Goal: Task Accomplishment & Management: Manage account settings

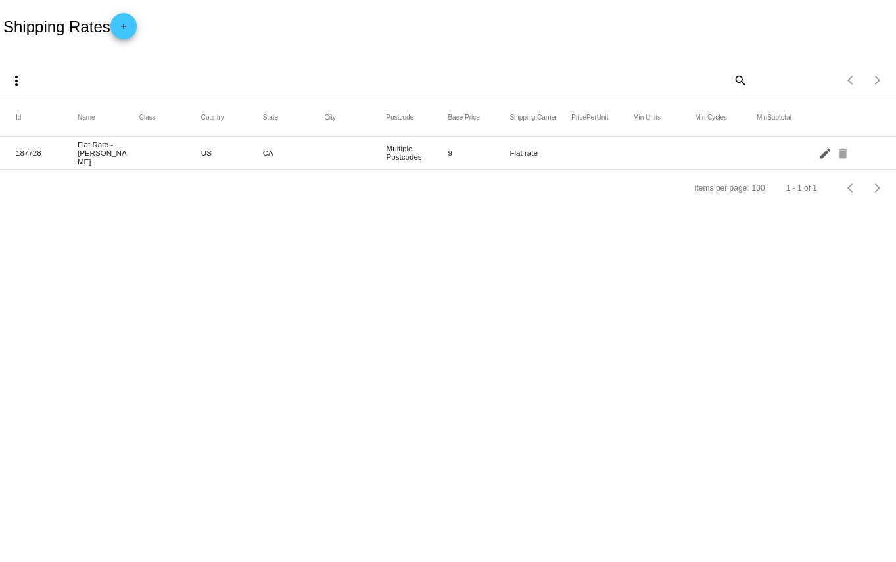
click at [825, 155] on mat-icon "edit" at bounding box center [827, 153] width 16 height 20
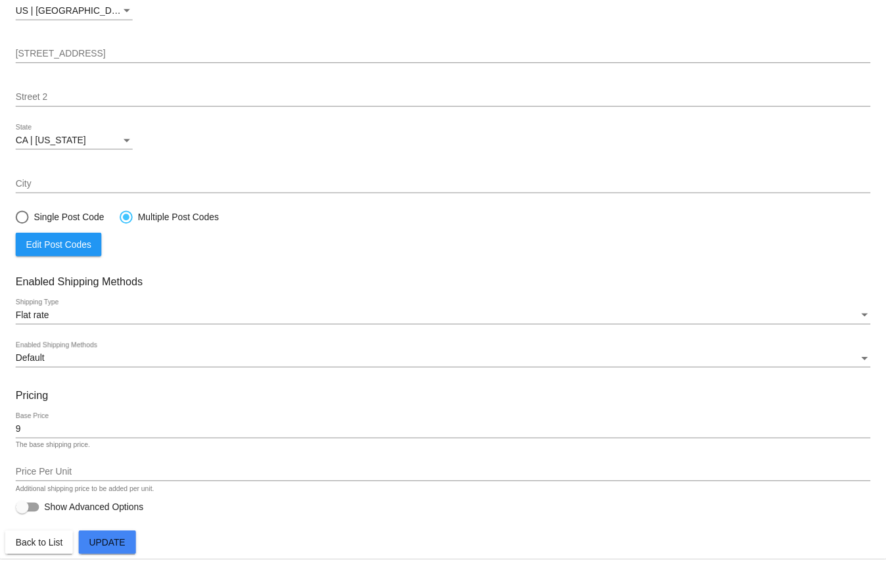
scroll to position [189, 0]
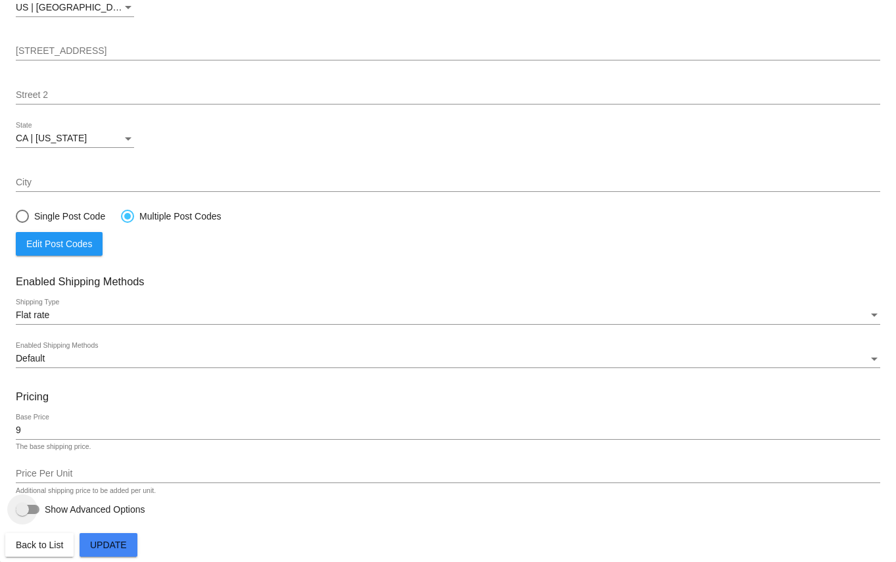
click at [31, 508] on div at bounding box center [28, 509] width 24 height 9
click at [22, 514] on input "Show Advanced Options" at bounding box center [22, 514] width 1 height 1
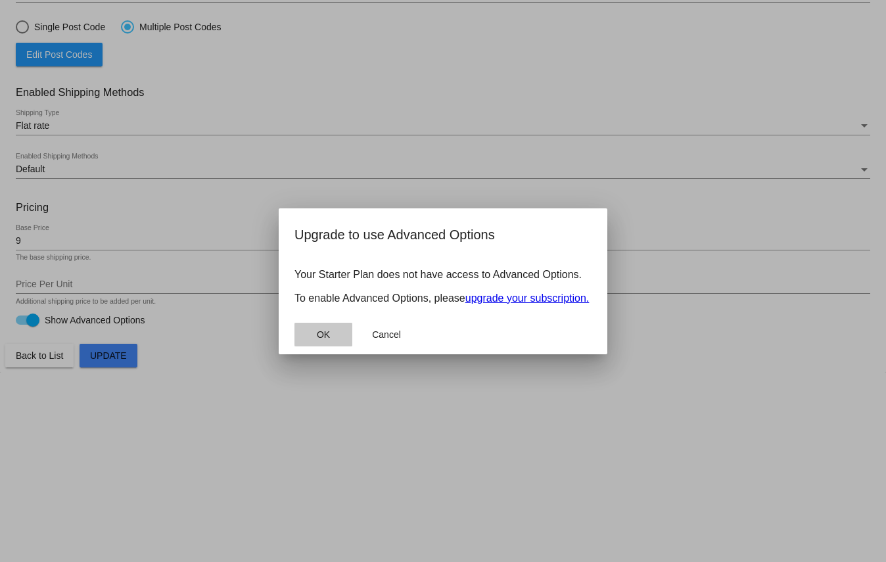
click at [325, 327] on button "OK" at bounding box center [324, 335] width 58 height 24
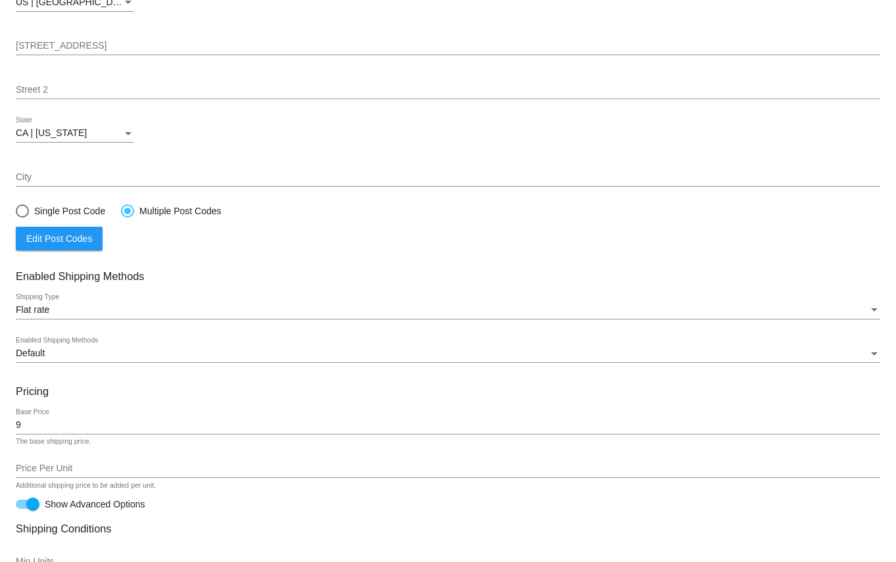
click at [32, 511] on div at bounding box center [32, 504] width 13 height 13
click at [22, 510] on input "Show Advanced Options" at bounding box center [22, 509] width 1 height 1
checkbox input "false"
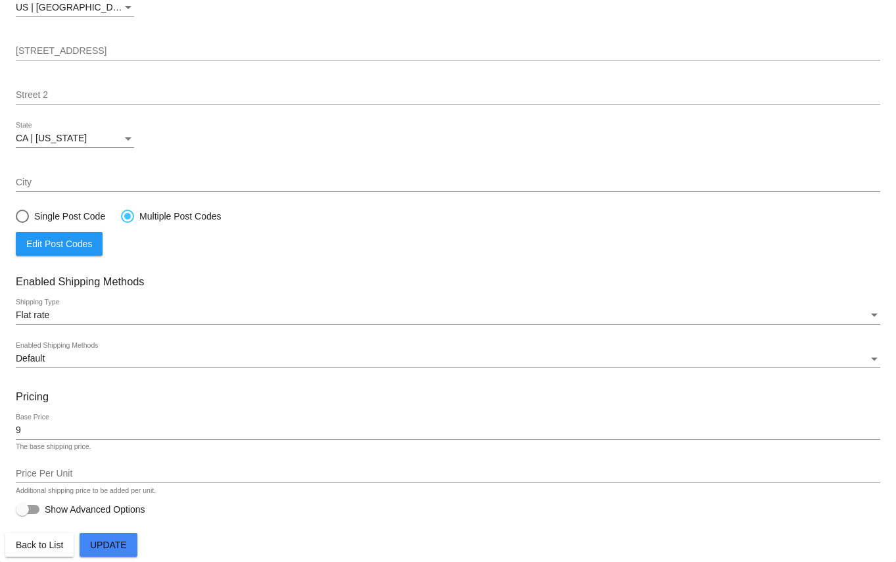
click at [110, 537] on button "Update" at bounding box center [109, 545] width 58 height 24
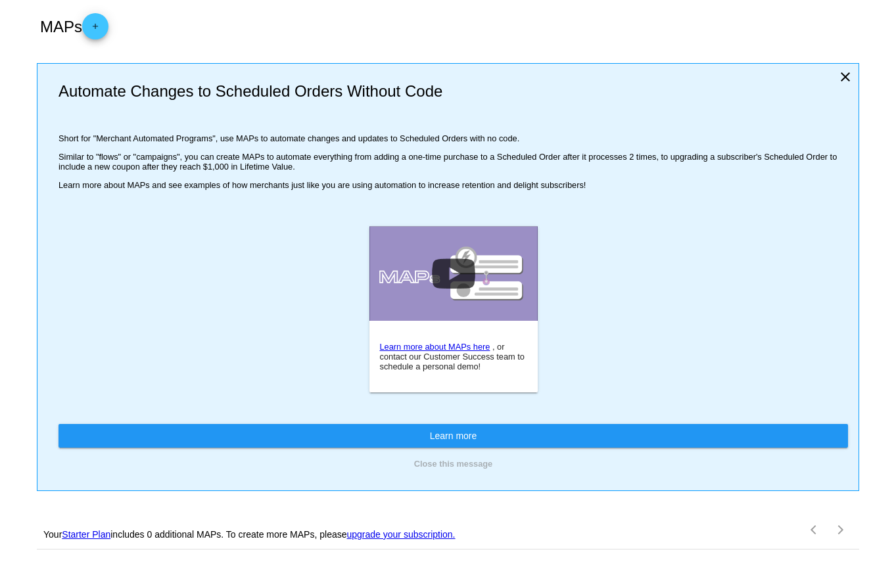
scroll to position [94, 0]
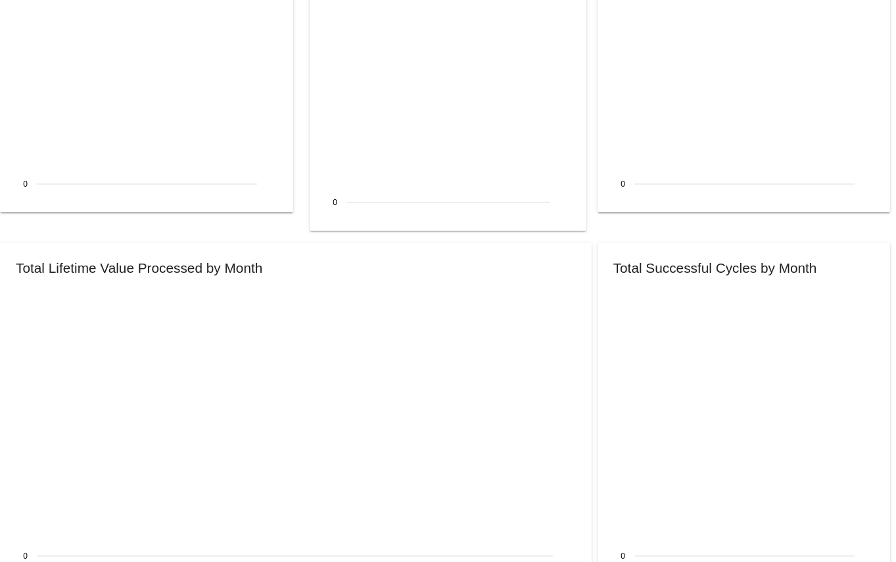
scroll to position [1652, 0]
